Goal: Task Accomplishment & Management: Manage account settings

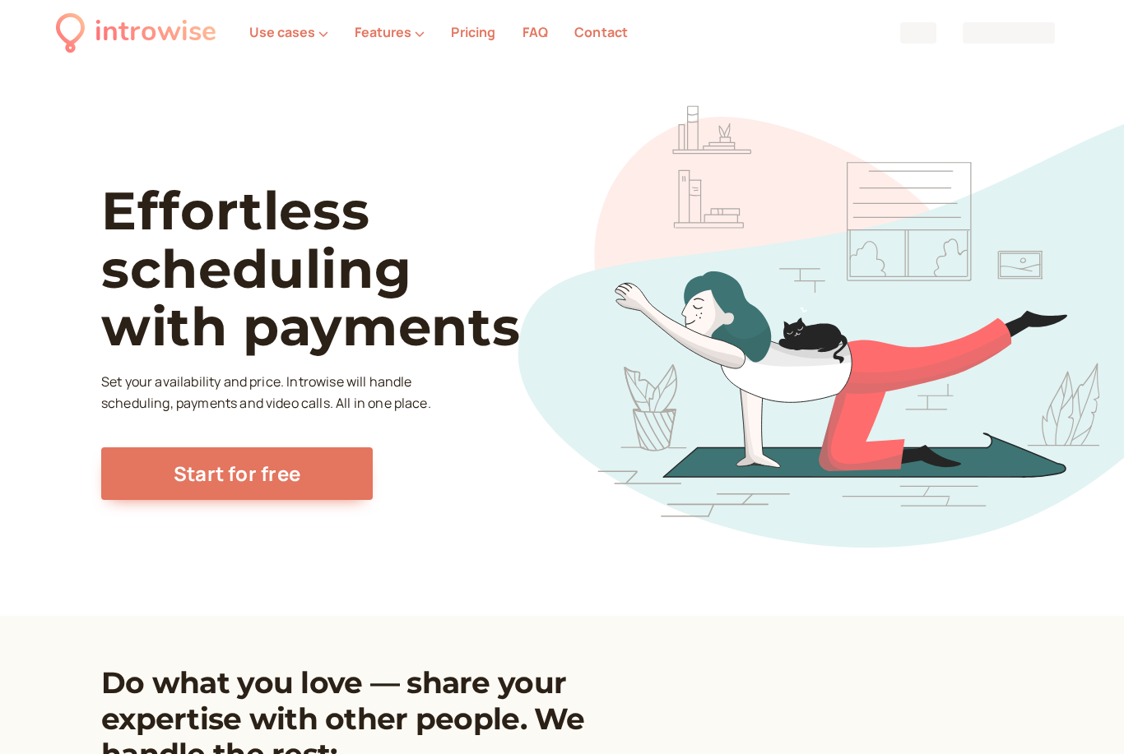
scroll to position [88, 0]
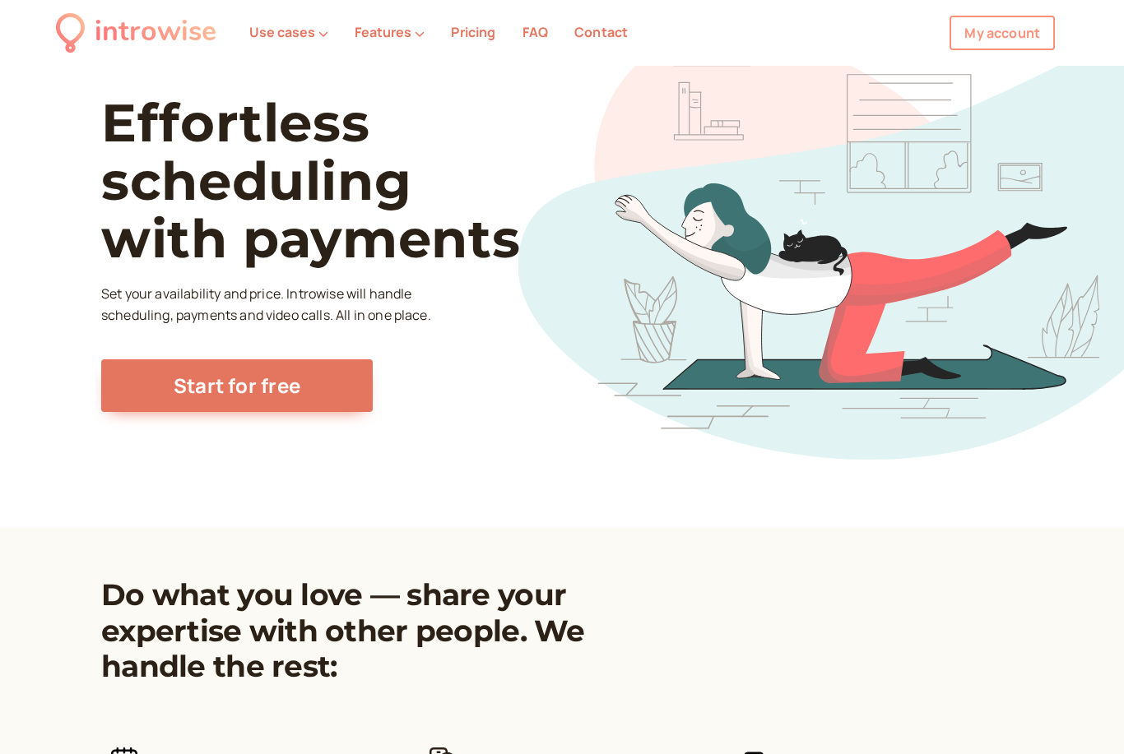
click at [1020, 30] on link "My account" at bounding box center [1001, 33] width 105 height 35
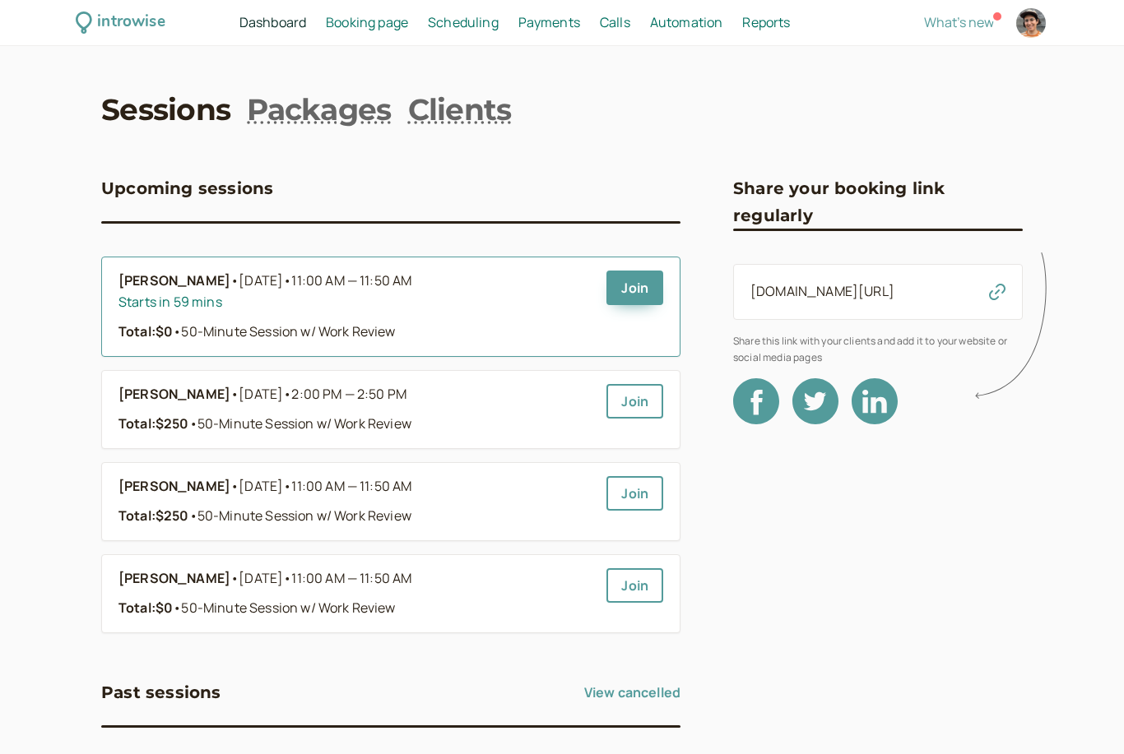
click at [500, 308] on div "Starts in 59 mins" at bounding box center [355, 302] width 475 height 21
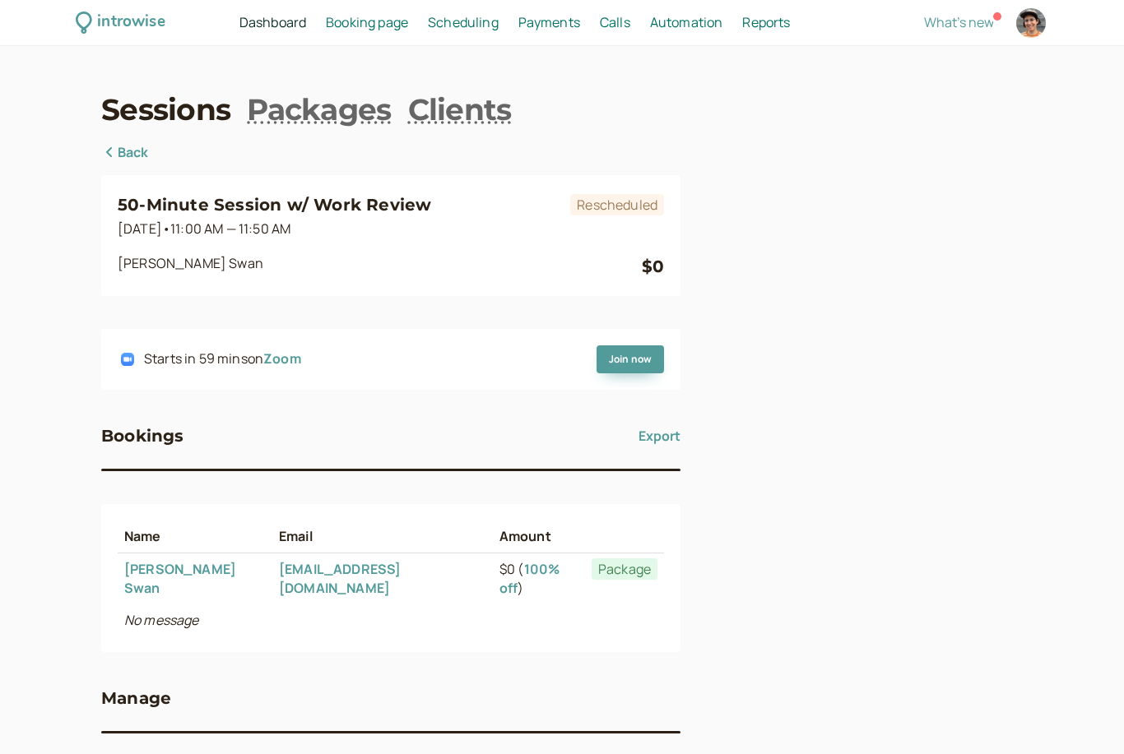
scroll to position [18, 0]
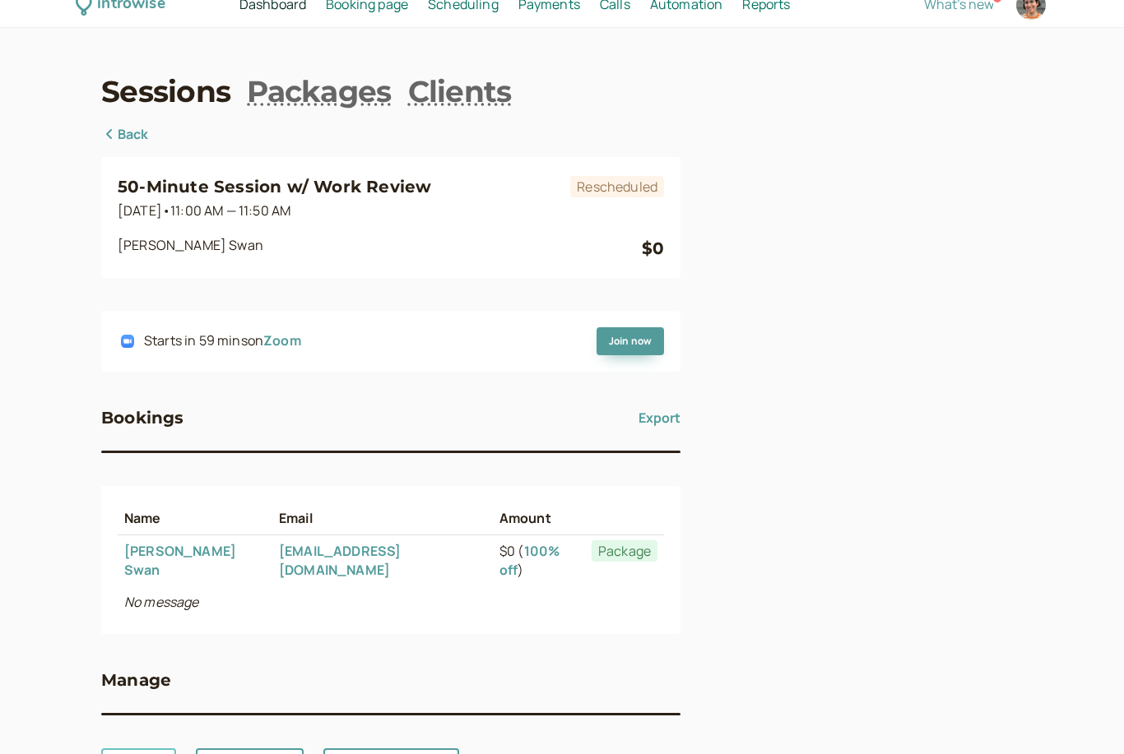
click at [145, 749] on link "Cancel" at bounding box center [138, 766] width 75 height 35
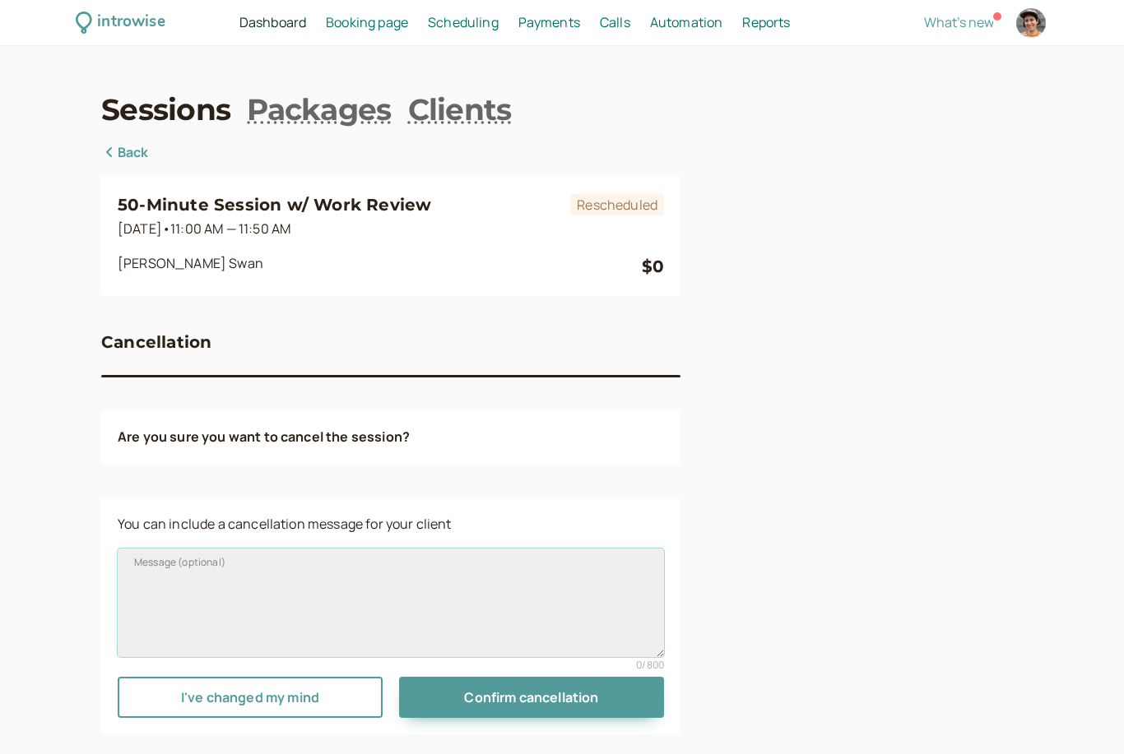
click at [370, 568] on textarea "Message (optional)" at bounding box center [391, 603] width 546 height 109
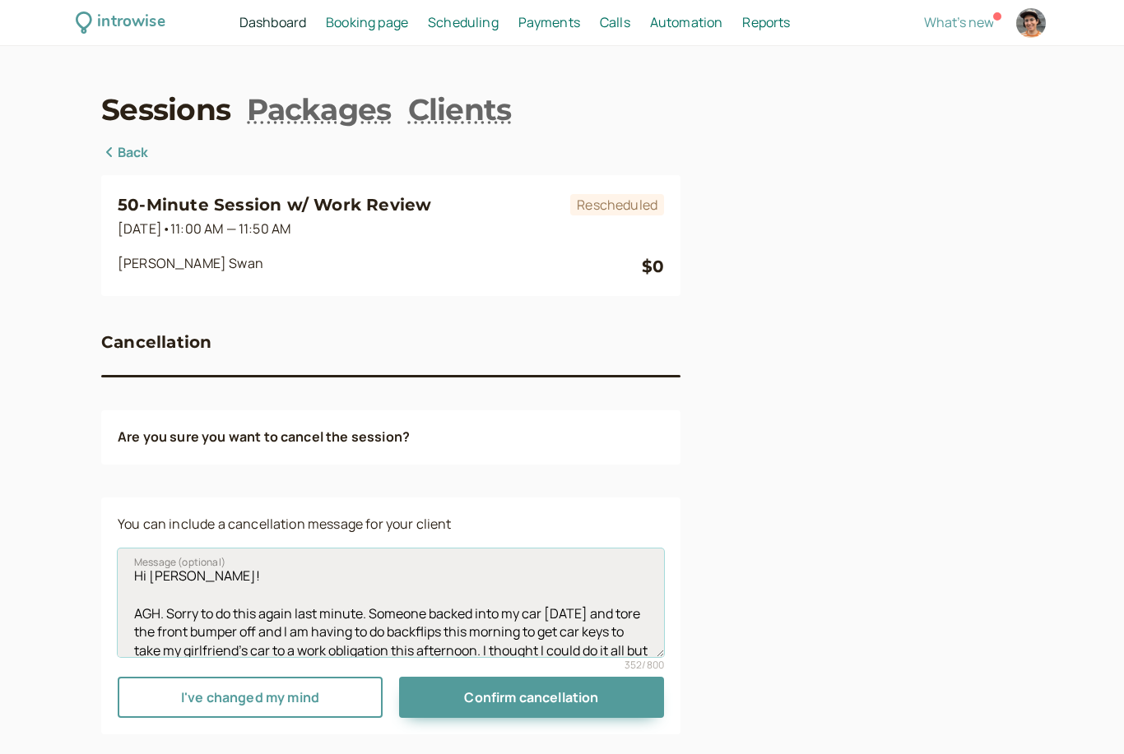
scroll to position [28, 0]
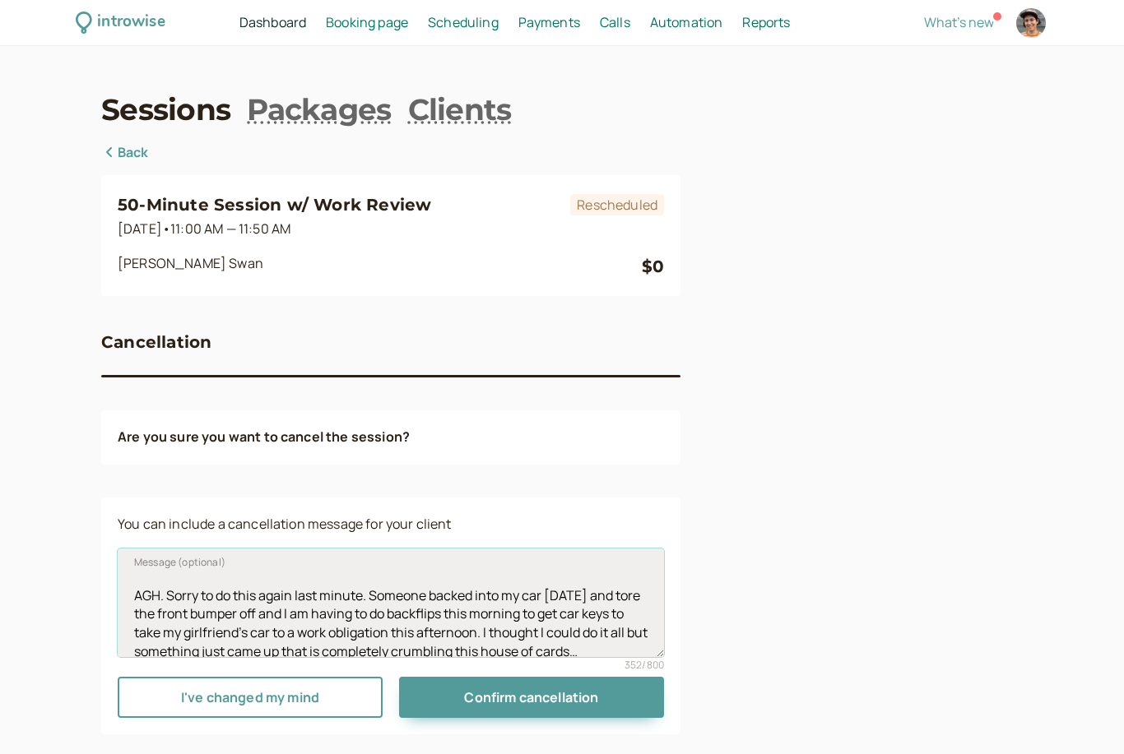
click at [288, 627] on textarea "Hi [PERSON_NAME]! AGH. Sorry to do this again last minute. Someone backed into …" at bounding box center [391, 603] width 546 height 109
click at [353, 609] on textarea "Hi [PERSON_NAME]! AGH. Sorry to do this again last minute. Someone backed into …" at bounding box center [391, 603] width 546 height 109
click at [564, 610] on textarea "Hi [PERSON_NAME]! AGH. Sorry to do this again last minute. Someone backed into …" at bounding box center [391, 603] width 546 height 109
click at [484, 633] on textarea "Hi [PERSON_NAME]! AGH. Sorry to do this again last minute. Someone backed into …" at bounding box center [391, 603] width 546 height 109
click at [263, 643] on textarea "Hi [PERSON_NAME]! AGH. Sorry to do this again last minute. Someone backed into …" at bounding box center [391, 603] width 546 height 109
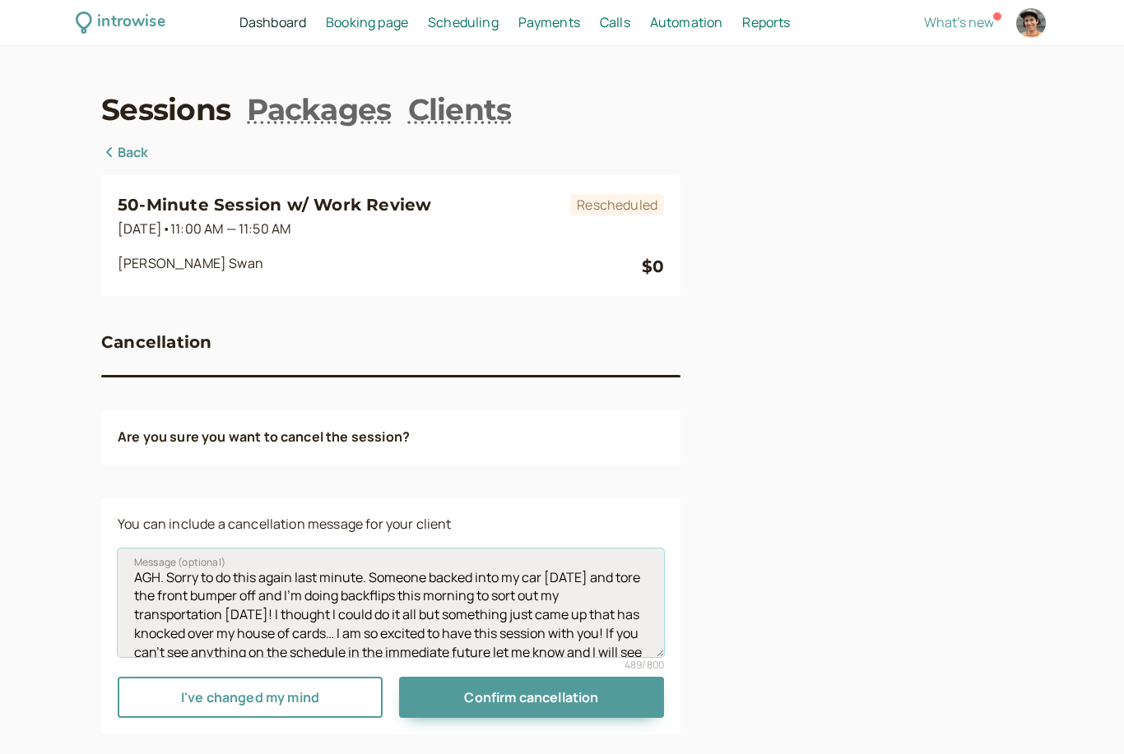
scroll to position [64, 0]
click at [338, 616] on textarea "Hi [PERSON_NAME]! AGH. Sorry to do this again last minute. Someone backed into …" at bounding box center [391, 603] width 546 height 109
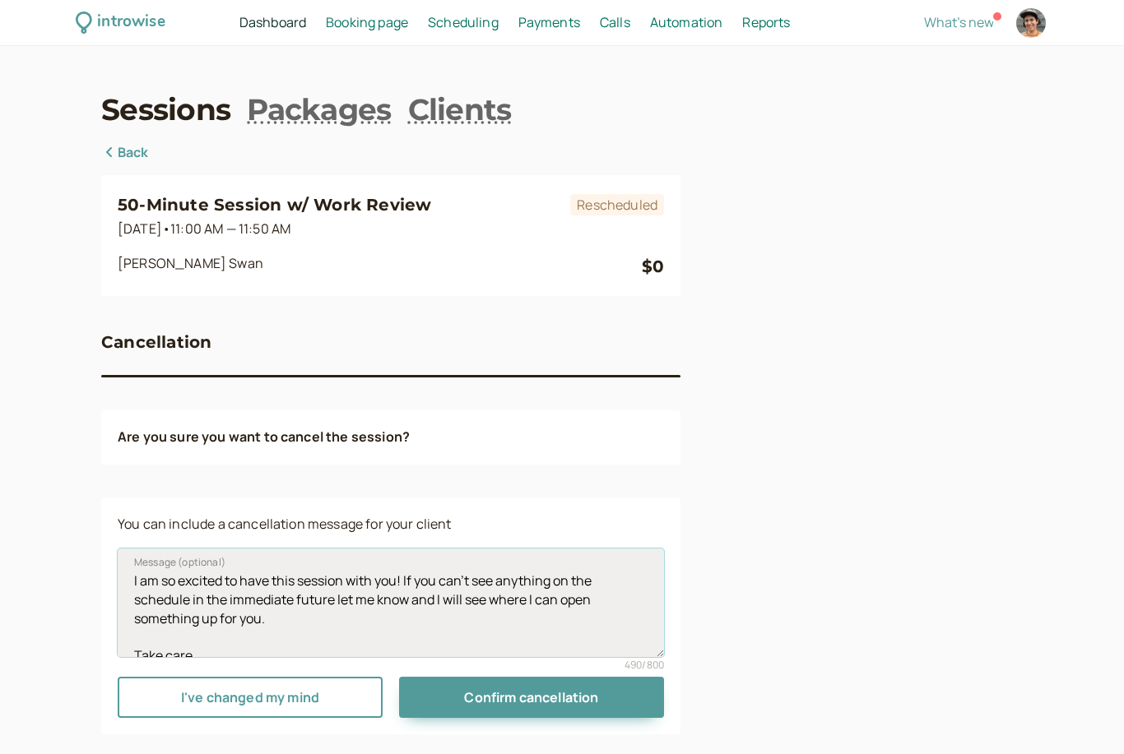
scroll to position [155, 0]
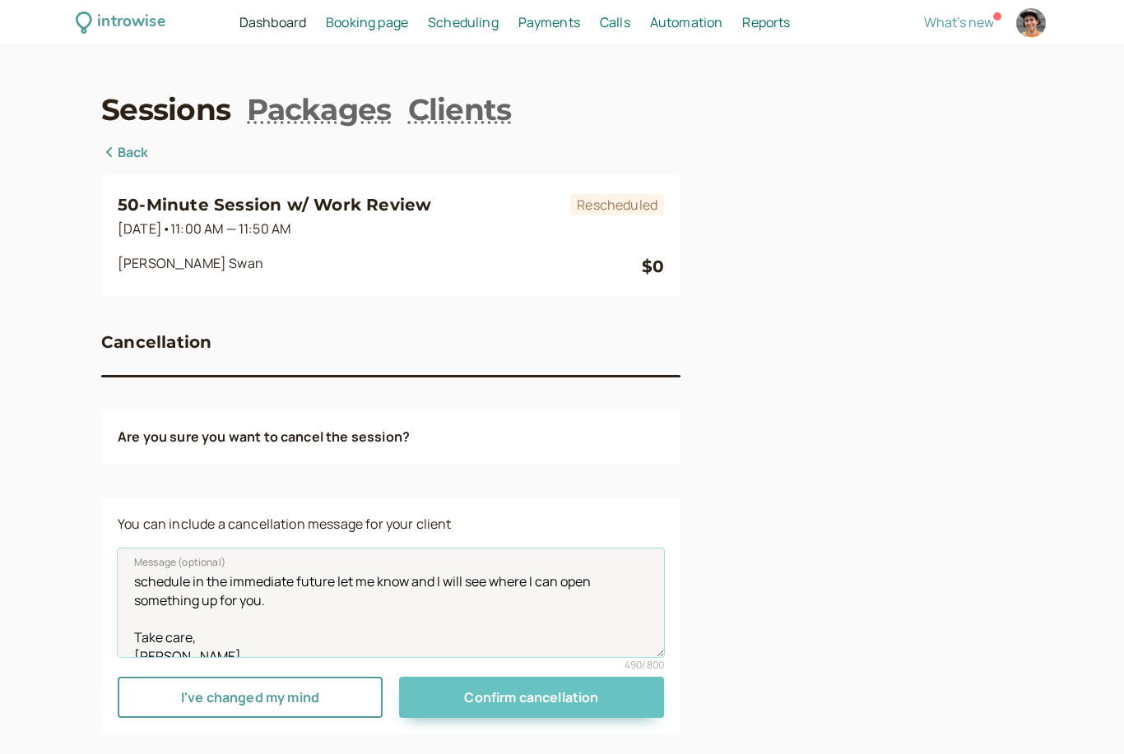
type textarea "Hi [PERSON_NAME]! AGH. Sorry to do this again last minute. Someone backed into …"
click at [546, 698] on span "Confirm cancellation" at bounding box center [531, 698] width 134 height 18
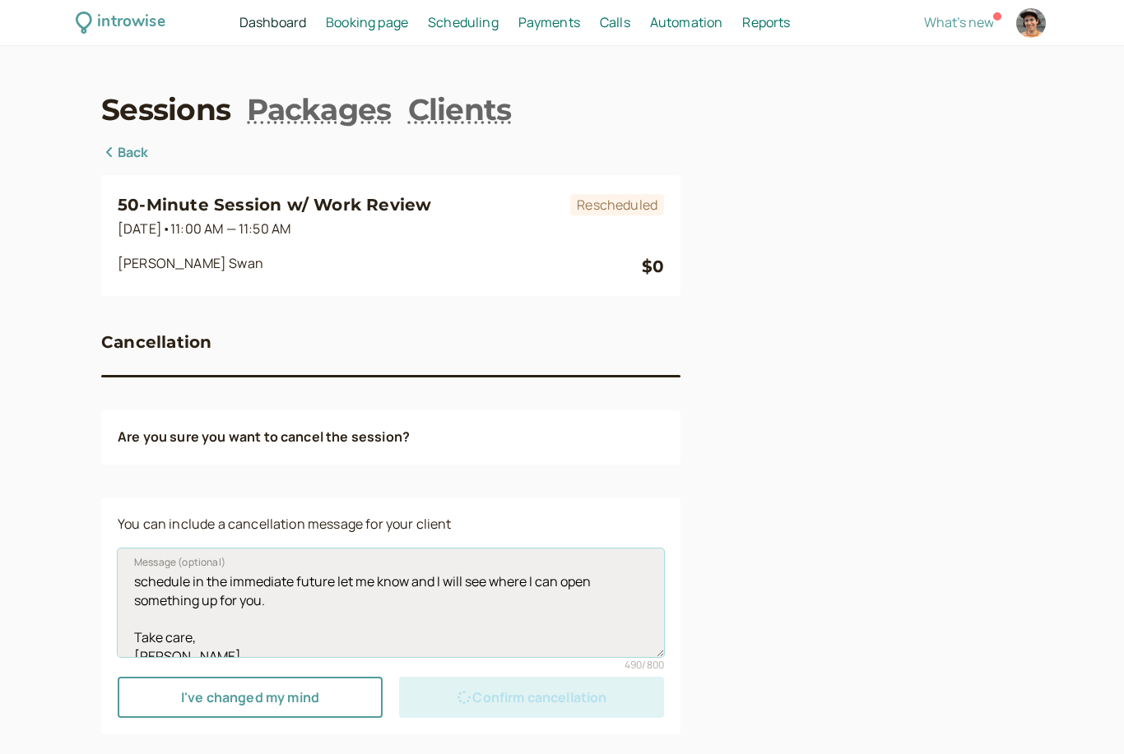
click at [595, 623] on textarea "Hi [PERSON_NAME]! AGH. Sorry to do this again last minute. Someone backed into …" at bounding box center [391, 603] width 546 height 109
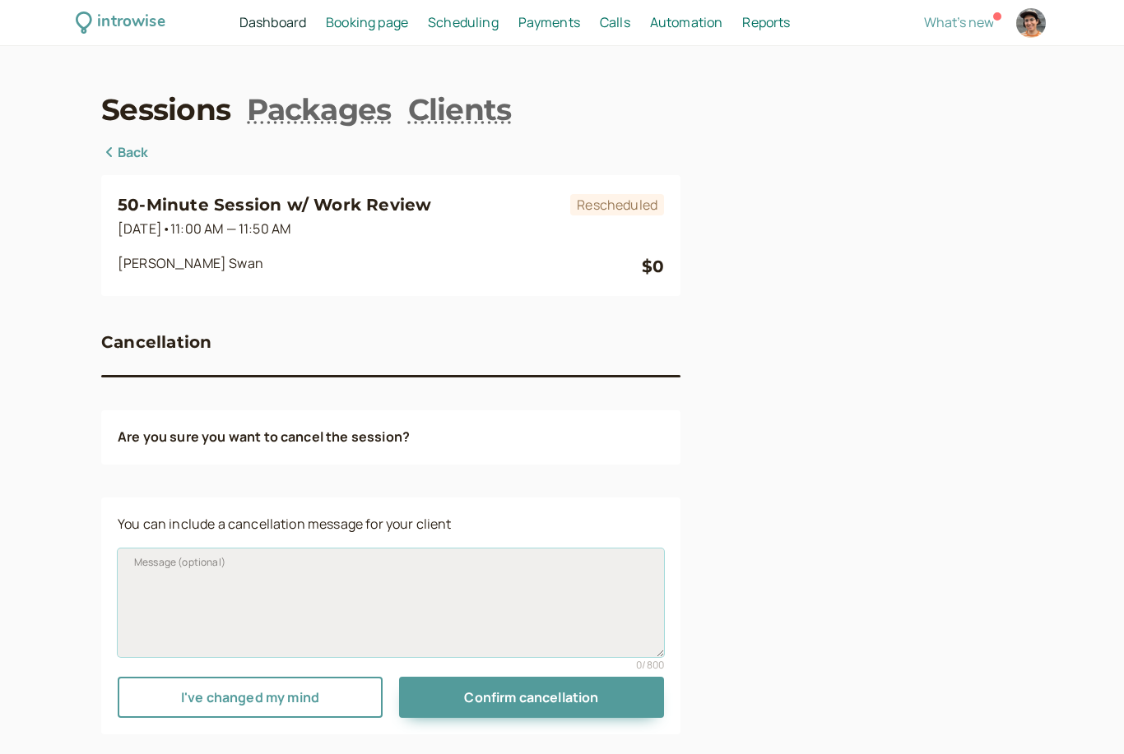
click at [146, 583] on textarea "Message (optional)" at bounding box center [391, 603] width 546 height 109
paste textarea "Hi [PERSON_NAME]! AGH. Sorry to do this again last minute. Someone backed into …"
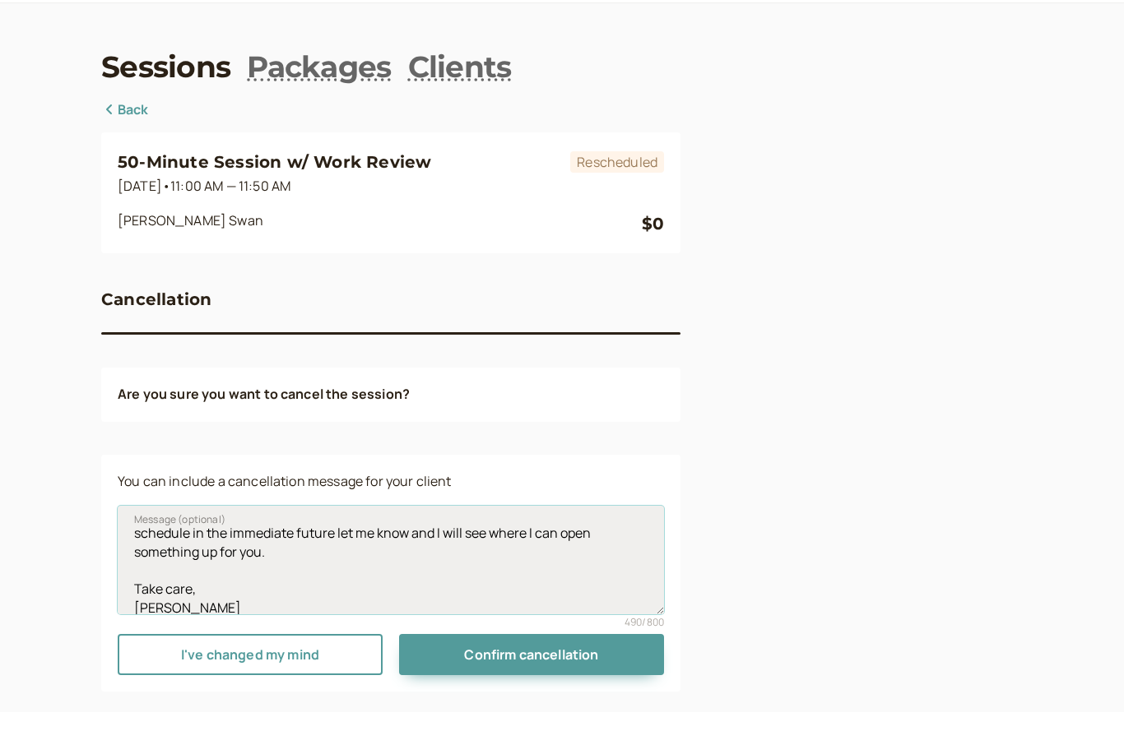
scroll to position [33, 0]
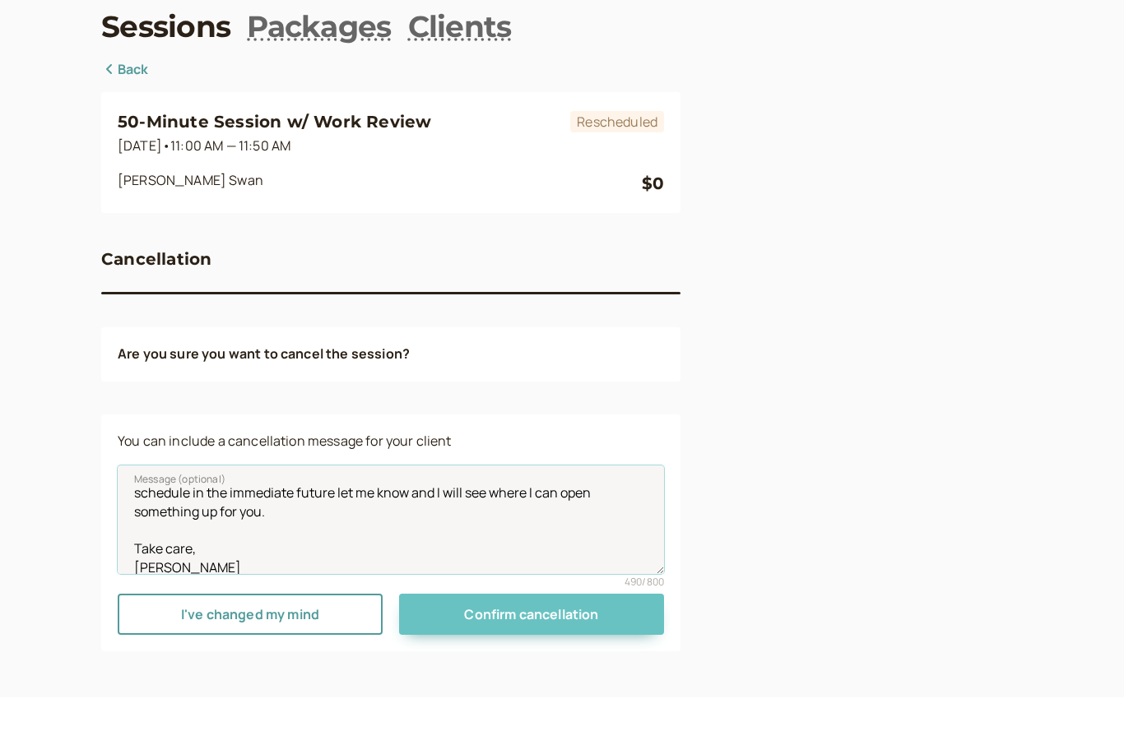
type textarea "Hi [PERSON_NAME]! AGH. Sorry to do this again last minute. Someone backed into …"
click at [578, 662] on span "Confirm cancellation" at bounding box center [531, 671] width 134 height 18
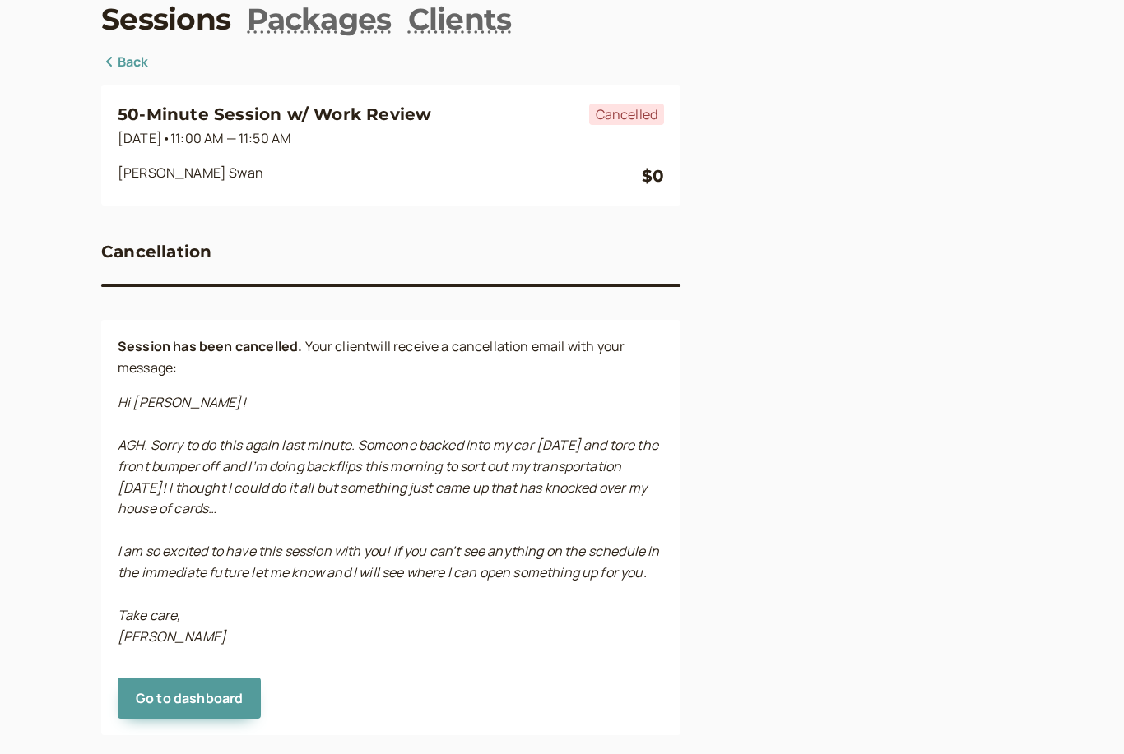
scroll to position [0, 0]
